Goal: Information Seeking & Learning: Learn about a topic

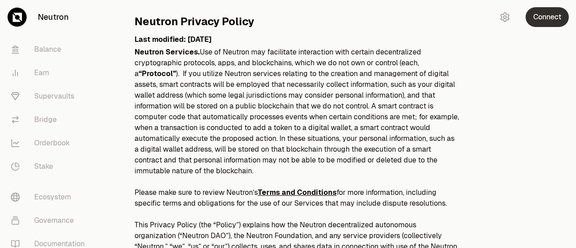
click at [541, 23] on button "Connect" at bounding box center [547, 17] width 43 height 20
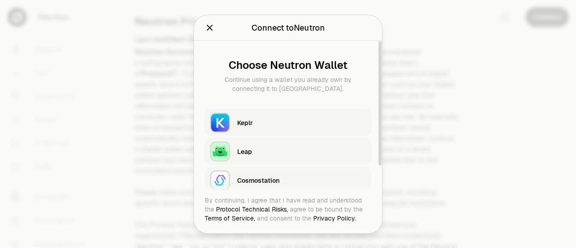
click at [295, 117] on div "Keplr" at bounding box center [301, 123] width 129 height 14
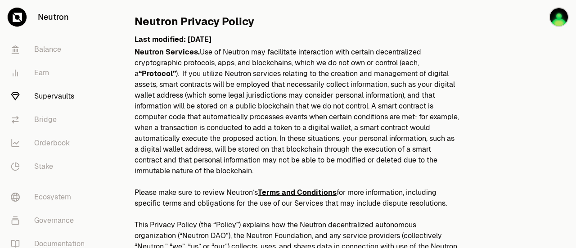
click at [59, 98] on link "Supervaults" at bounding box center [51, 96] width 94 height 23
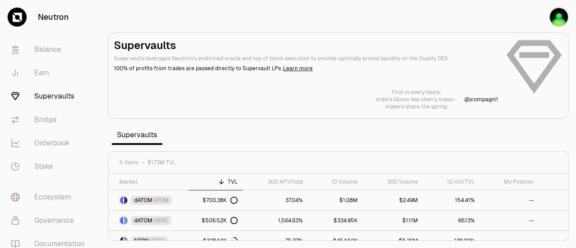
click at [342, 142] on section "Supervaults Supervaults leverages Neutron's enshrined oracle and top of block e…" at bounding box center [339, 124] width 476 height 248
click at [268, 161] on div "5 items $1.73M TVL" at bounding box center [338, 162] width 439 height 7
drag, startPoint x: 567, startPoint y: 192, endPoint x: 575, endPoint y: 186, distance: 9.3
click at [568, 186] on div at bounding box center [566, 192] width 3 height 36
click at [77, 49] on link "Balance" at bounding box center [51, 49] width 94 height 23
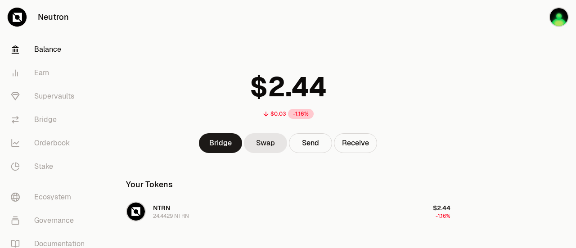
click at [77, 49] on link "Balance" at bounding box center [51, 49] width 94 height 23
click at [59, 73] on link "Earn" at bounding box center [51, 72] width 94 height 23
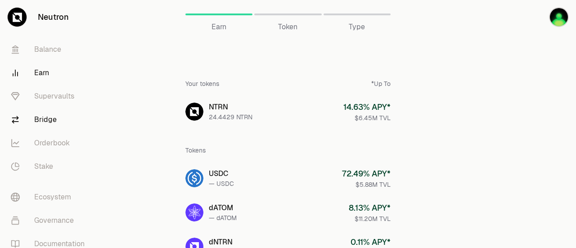
click at [47, 119] on link "Bridge" at bounding box center [51, 119] width 94 height 23
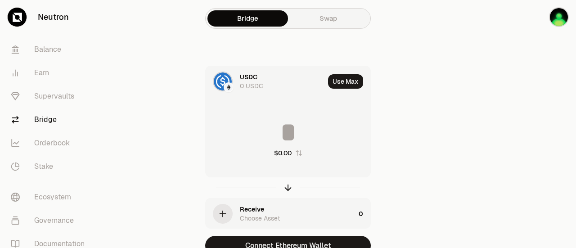
click at [264, 75] on div "USDC 0 USDC" at bounding box center [282, 82] width 85 height 18
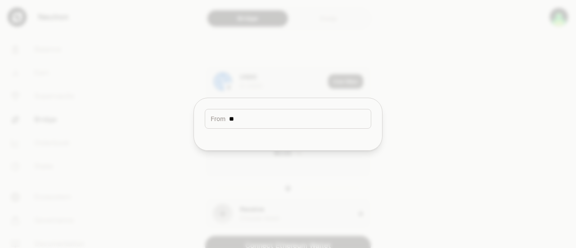
type input "*"
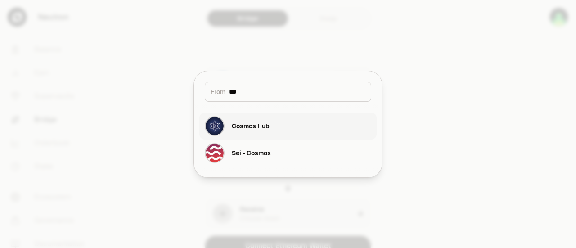
type input "***"
click at [270, 128] on button "Cosmos Hub" at bounding box center [287, 126] width 177 height 27
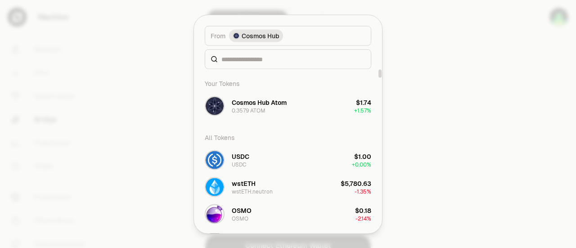
drag, startPoint x: 381, startPoint y: 77, endPoint x: 379, endPoint y: 66, distance: 11.8
click at [379, 69] on div at bounding box center [380, 146] width 5 height 154
click at [282, 108] on div "Cosmos Hub Atom 0.3579 ATOM" at bounding box center [259, 106] width 55 height 16
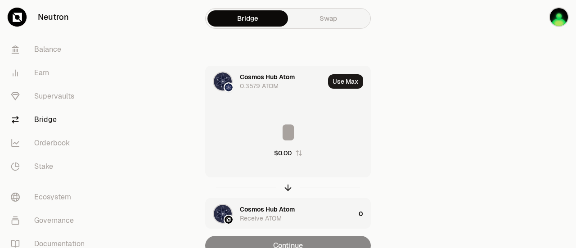
click at [308, 18] on link "Swap" at bounding box center [328, 18] width 81 height 16
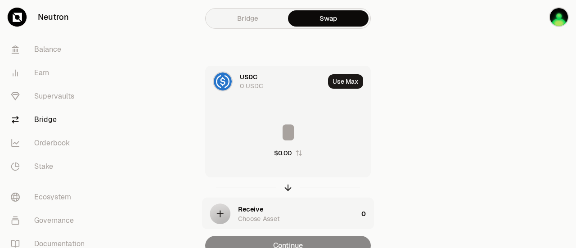
click at [245, 31] on div "Bridge Swap USDC 0 USDC Use Max $0.00 Receive Choose Asset 0 Continue" at bounding box center [288, 146] width 324 height 292
click at [249, 18] on link "Bridge" at bounding box center [248, 18] width 81 height 16
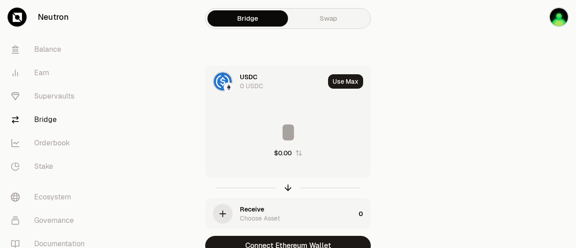
click at [270, 80] on div "USDC 0 USDC" at bounding box center [282, 82] width 85 height 18
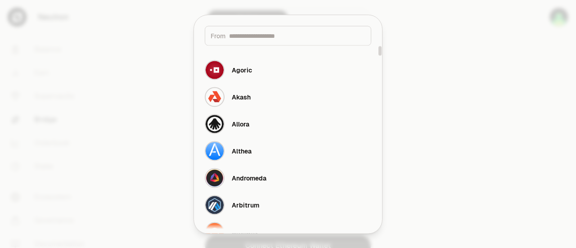
click at [270, 80] on button "Agoric" at bounding box center [287, 69] width 177 height 27
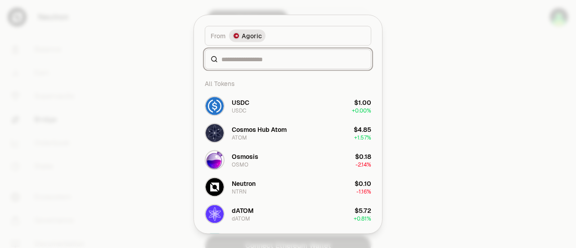
click at [288, 54] on input at bounding box center [294, 58] width 144 height 9
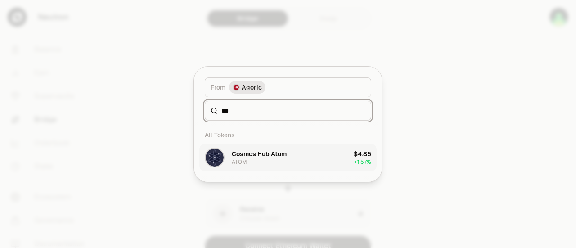
type input "***"
click at [277, 156] on div "Cosmos Hub Atom" at bounding box center [259, 154] width 55 height 9
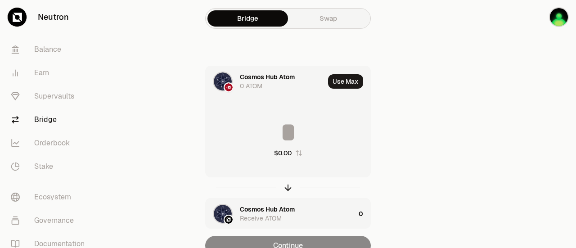
click at [276, 89] on div "Cosmos Hub Atom 0 ATOM" at bounding box center [282, 82] width 85 height 18
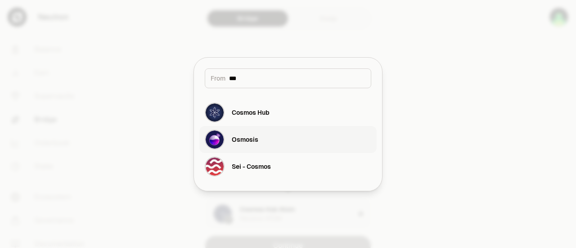
type input "***"
click at [262, 140] on button "Osmosis" at bounding box center [287, 139] width 177 height 27
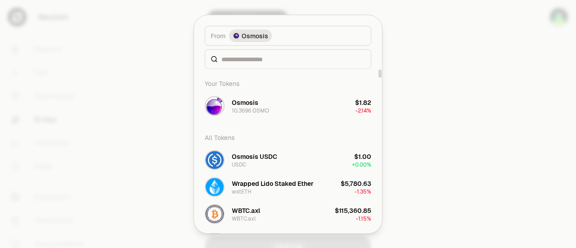
drag, startPoint x: 381, startPoint y: 74, endPoint x: 375, endPoint y: 32, distance: 42.4
click at [379, 69] on div at bounding box center [380, 73] width 3 height 8
click at [454, 90] on div at bounding box center [288, 124] width 576 height 248
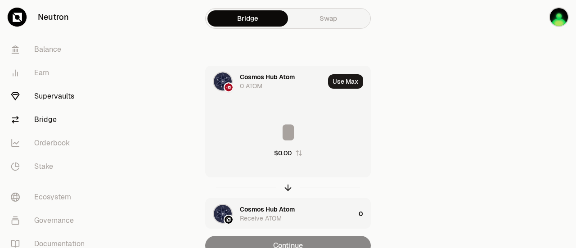
click at [60, 96] on link "Supervaults" at bounding box center [51, 96] width 94 height 23
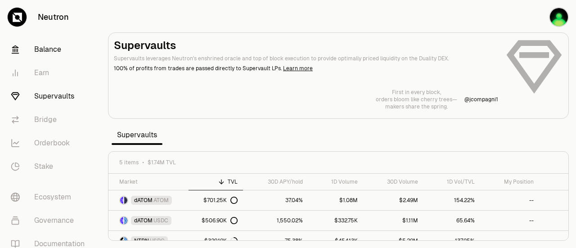
click at [46, 43] on link "Balance" at bounding box center [51, 49] width 94 height 23
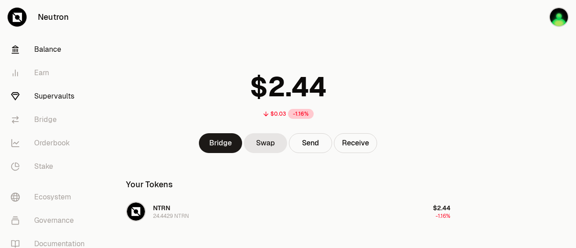
click at [57, 104] on link "Supervaults" at bounding box center [51, 96] width 94 height 23
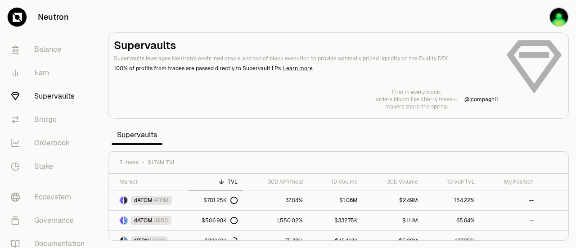
click at [527, 54] on div "Supervaults Supervaults leverages Neutron's enshrined oracle and top of block e…" at bounding box center [338, 74] width 449 height 72
click at [315, 159] on div "5 items $1.74M TVL" at bounding box center [338, 162] width 439 height 7
drag, startPoint x: 568, startPoint y: 188, endPoint x: 570, endPoint y: 180, distance: 8.3
click at [568, 180] on div at bounding box center [566, 192] width 3 height 36
click at [563, 193] on link at bounding box center [553, 200] width 29 height 20
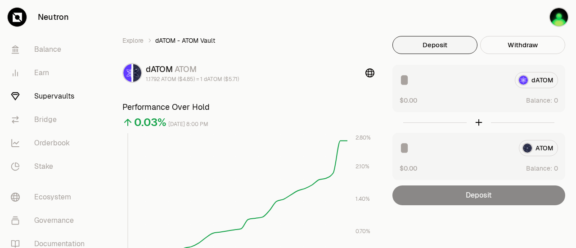
click at [213, 207] on rect at bounding box center [238, 198] width 220 height 131
click at [56, 95] on link "Supervaults" at bounding box center [51, 96] width 94 height 23
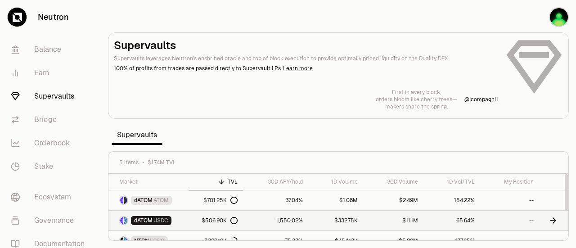
click at [169, 220] on div "dATOM USDC" at bounding box center [151, 220] width 41 height 9
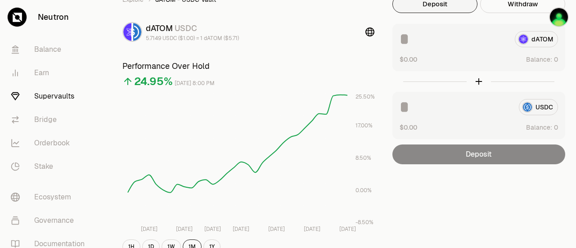
scroll to position [54, 0]
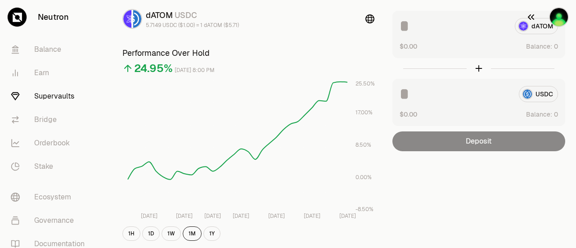
click at [528, 23] on button "button" at bounding box center [548, 17] width 58 height 34
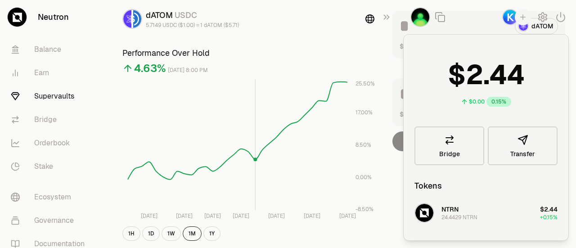
click at [258, 122] on rect at bounding box center [238, 144] width 220 height 131
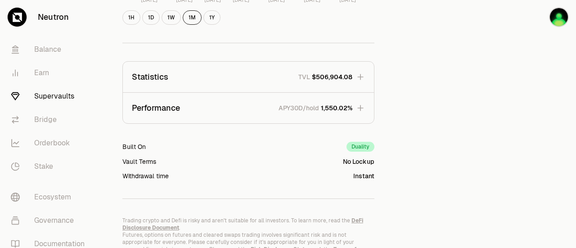
scroll to position [288, 0]
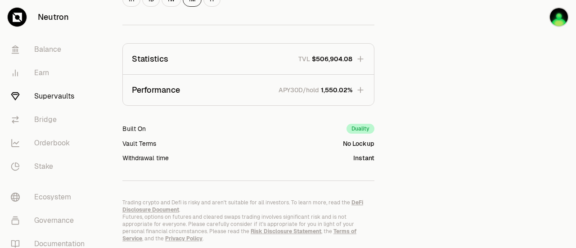
click at [361, 88] on icon "button" at bounding box center [361, 90] width 6 height 6
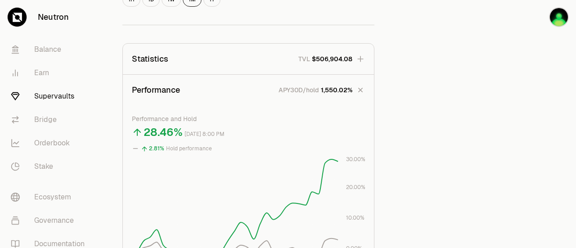
click at [429, 101] on div "Explore dATOM - USDC Vault dATOM USDC 5.7149 USDC ($1.00) = 1 dATOM ($5.71) Per…" at bounding box center [339, 117] width 454 height 738
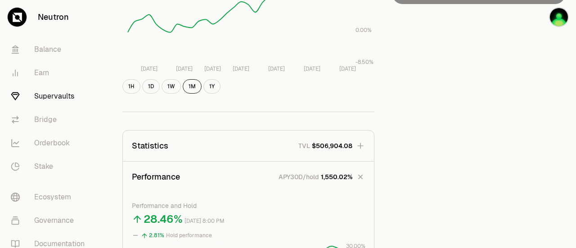
scroll to position [200, 0]
click at [359, 145] on icon "button" at bounding box center [360, 146] width 9 height 9
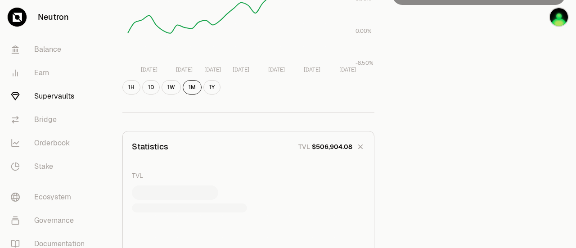
click at [359, 145] on icon "button" at bounding box center [360, 146] width 13 height 13
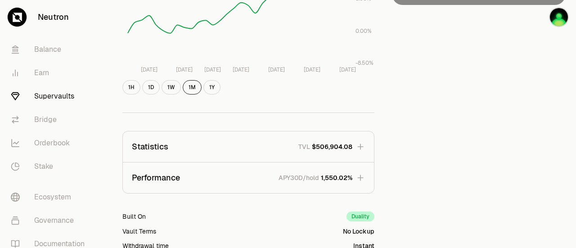
click at [436, 118] on div "Explore dATOM - USDC Vault dATOM USDC 5.7149 USDC ($1.00) = 1 dATOM ($5.71) Per…" at bounding box center [339, 83] width 454 height 494
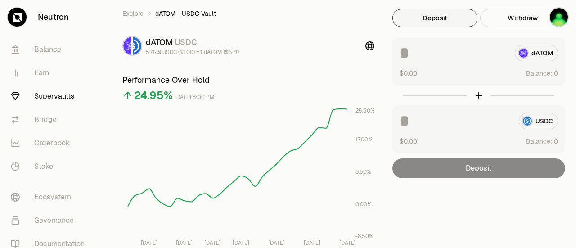
scroll to position [0, 0]
